Goal: Task Accomplishment & Management: Manage account settings

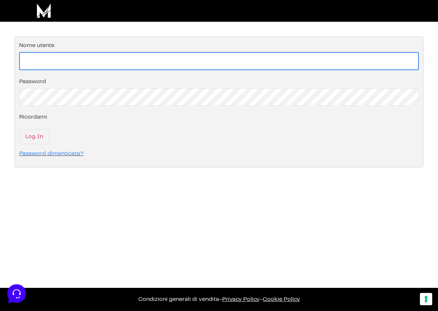
type input "[EMAIL_ADDRESS][DOMAIN_NAME]"
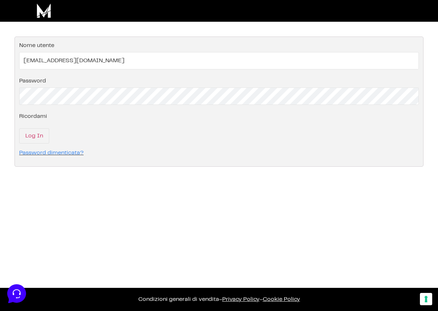
click at [39, 144] on fieldset "Effettua il login nel tuo account Nome utente [EMAIL_ADDRESS][DOMAIN_NAME] Pass…" at bounding box center [218, 102] width 409 height 130
click at [42, 138] on input "Log In" at bounding box center [34, 135] width 30 height 15
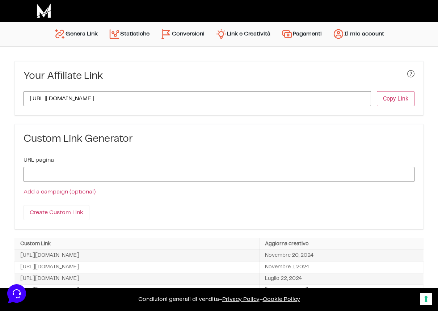
click at [193, 34] on link "Conversioni" at bounding box center [182, 33] width 55 height 17
